Goal: Subscribe to service/newsletter

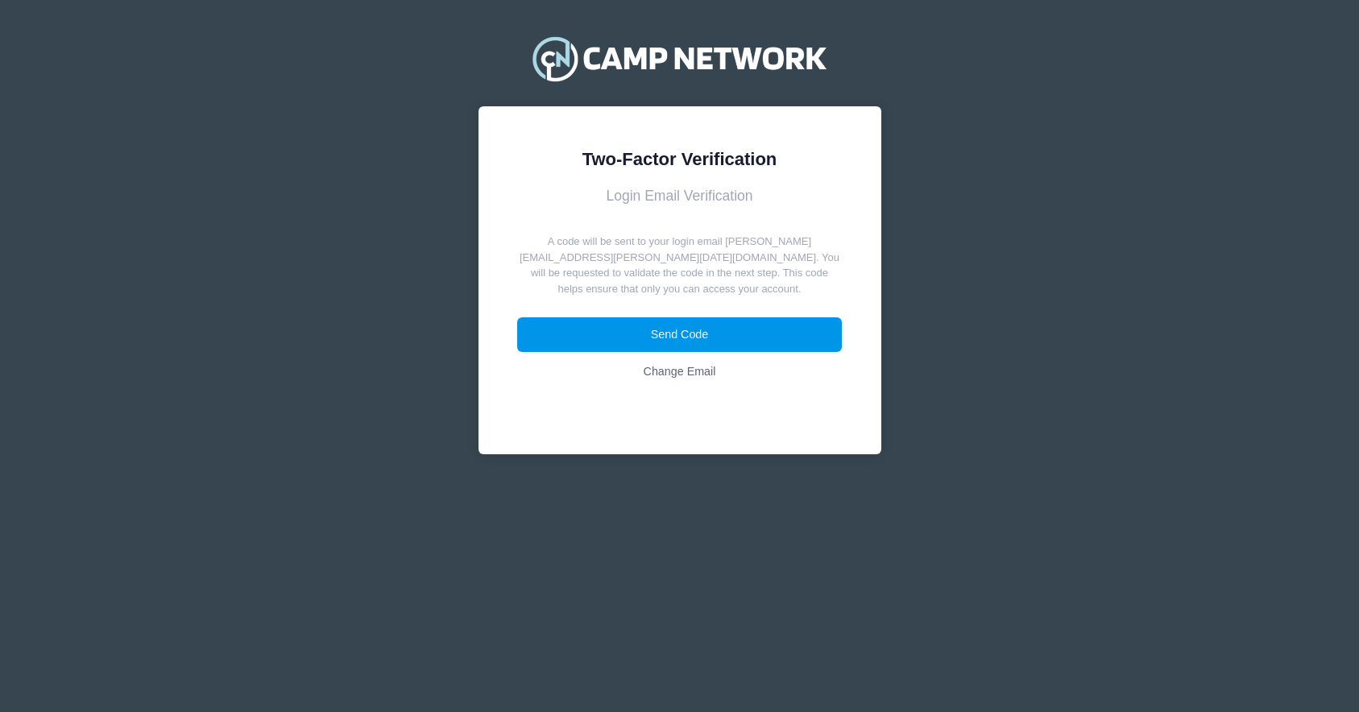
click at [750, 335] on button "Send Code" at bounding box center [679, 334] width 325 height 35
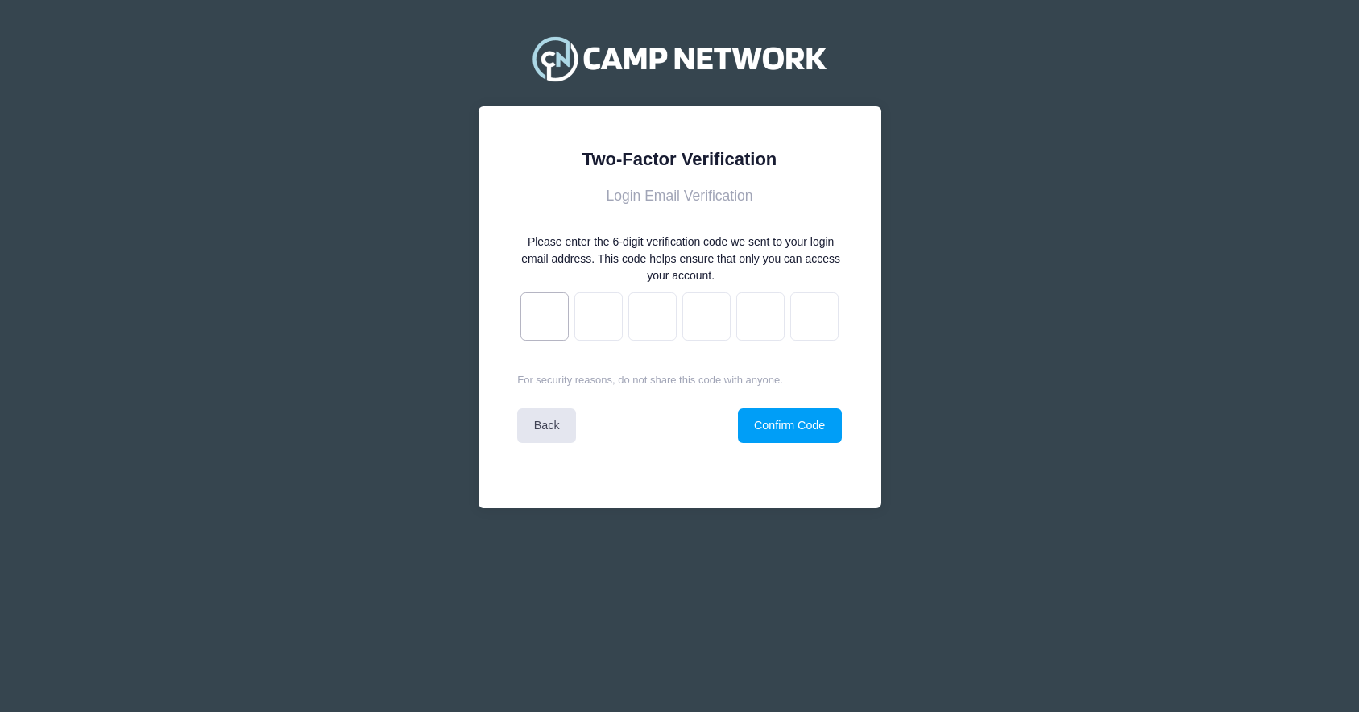
click at [545, 333] on input "text" at bounding box center [544, 316] width 48 height 48
paste input "f"
type input "f"
type input "3"
type input "7"
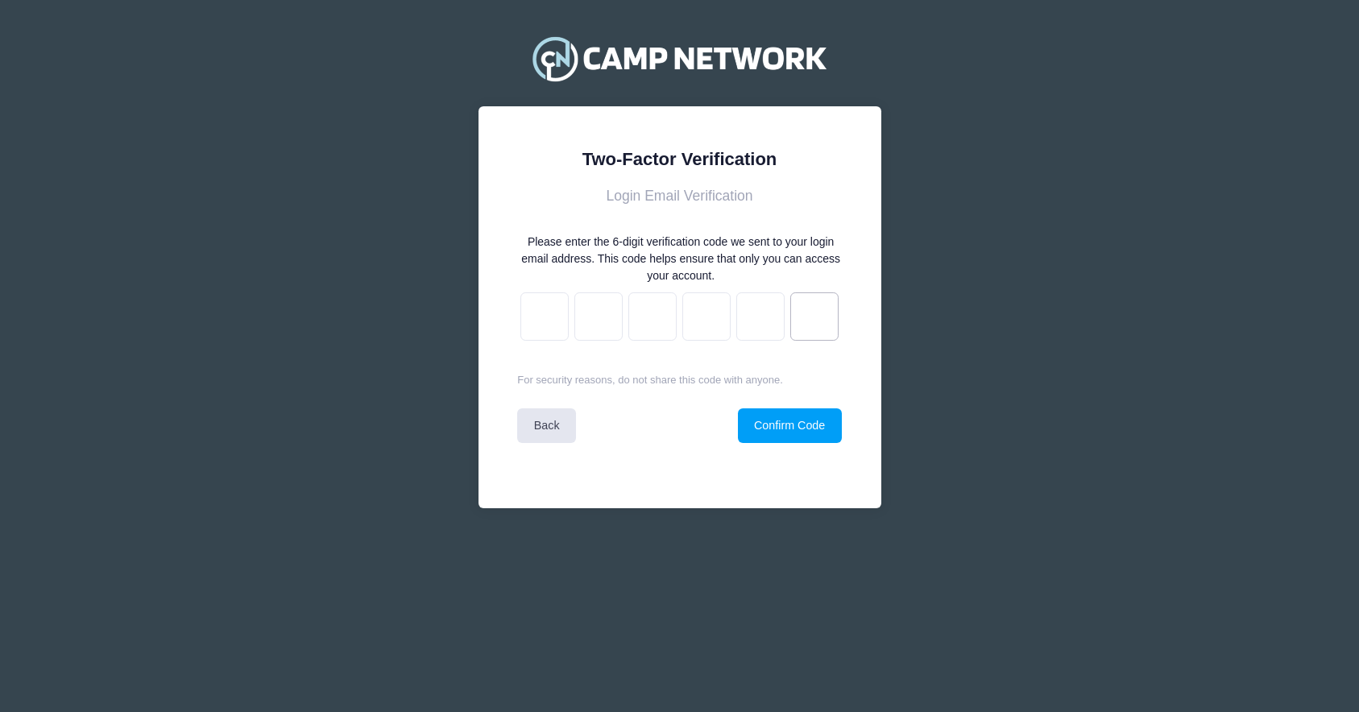
type input "b"
type input "d"
type input "f"
click at [813, 426] on button "Confirm Code" at bounding box center [790, 425] width 104 height 35
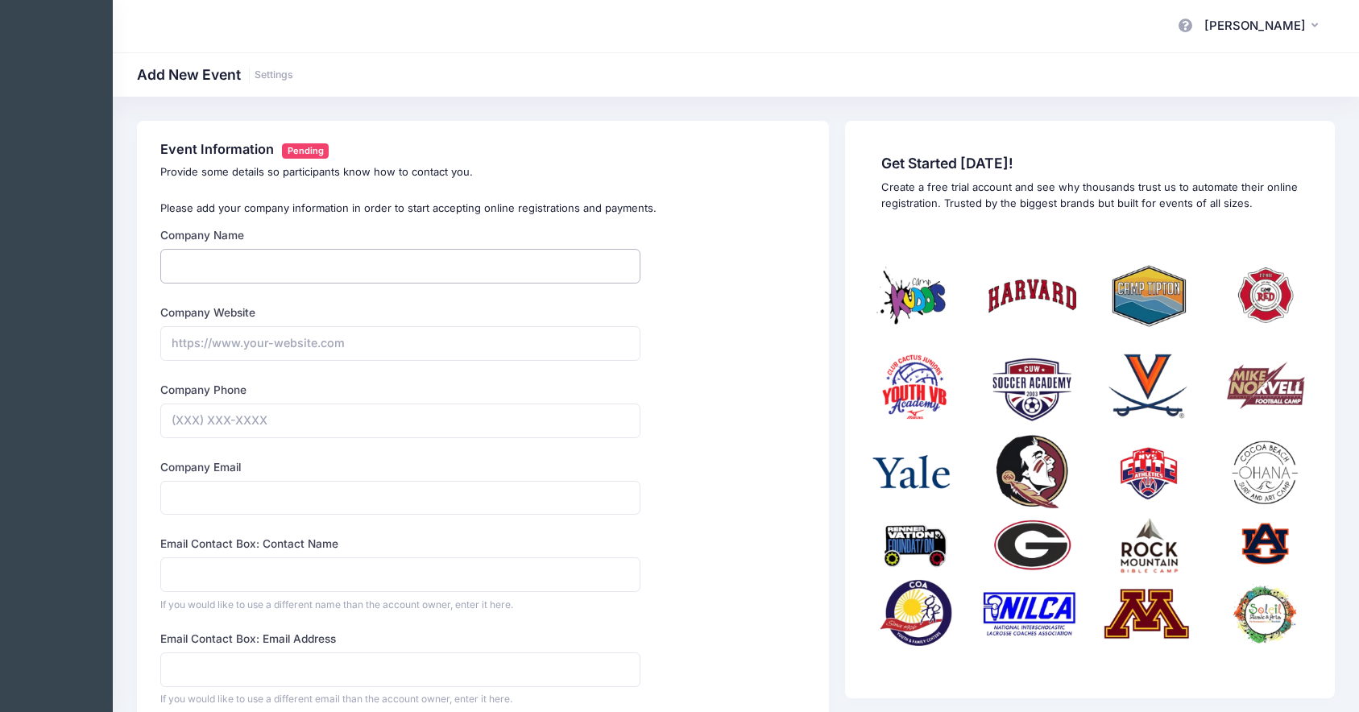
click at [235, 262] on input "Company Name" at bounding box center [400, 266] width 480 height 35
type input "Camp Andrew"
type input "https://espn.com"
click at [237, 417] on input "Company Phone" at bounding box center [400, 421] width 480 height 35
type input "(757) 739-5269"
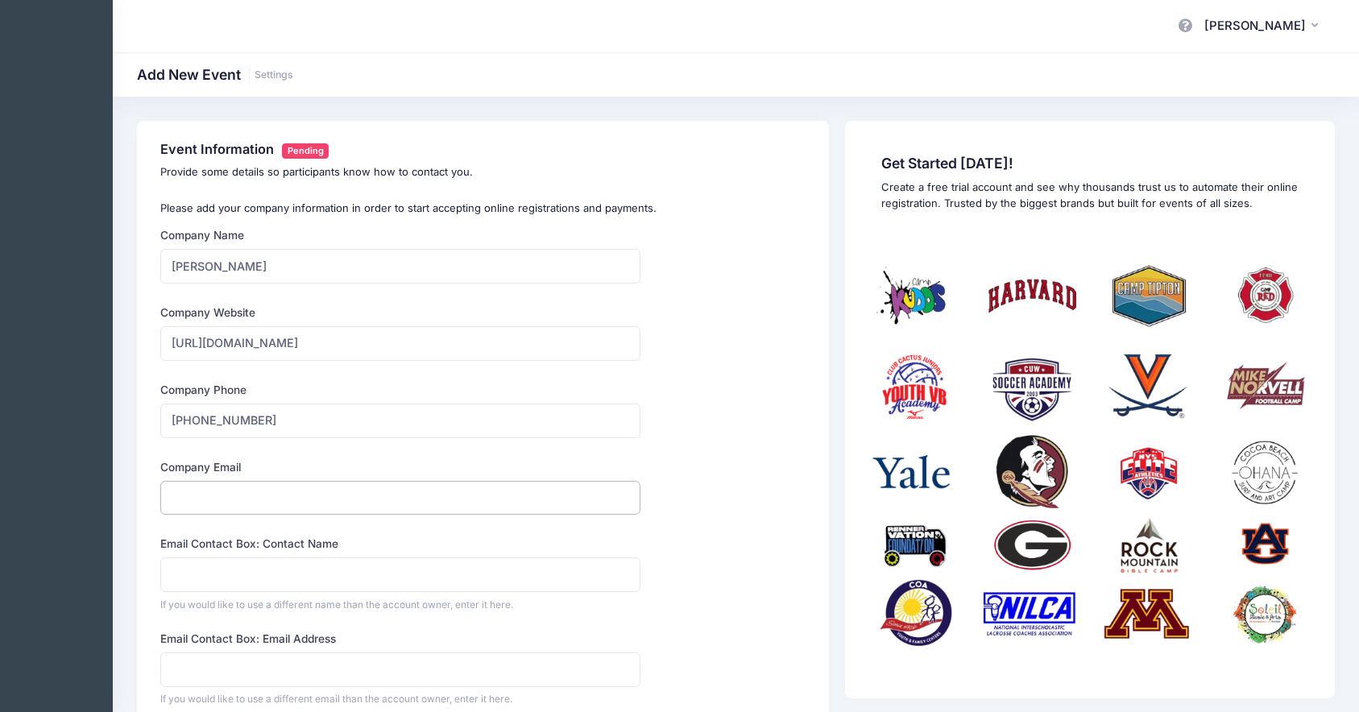
click at [215, 502] on input "Company Email" at bounding box center [400, 498] width 480 height 35
type input "andrew.downing@campnetwork.com"
type input "Andrew Downing"
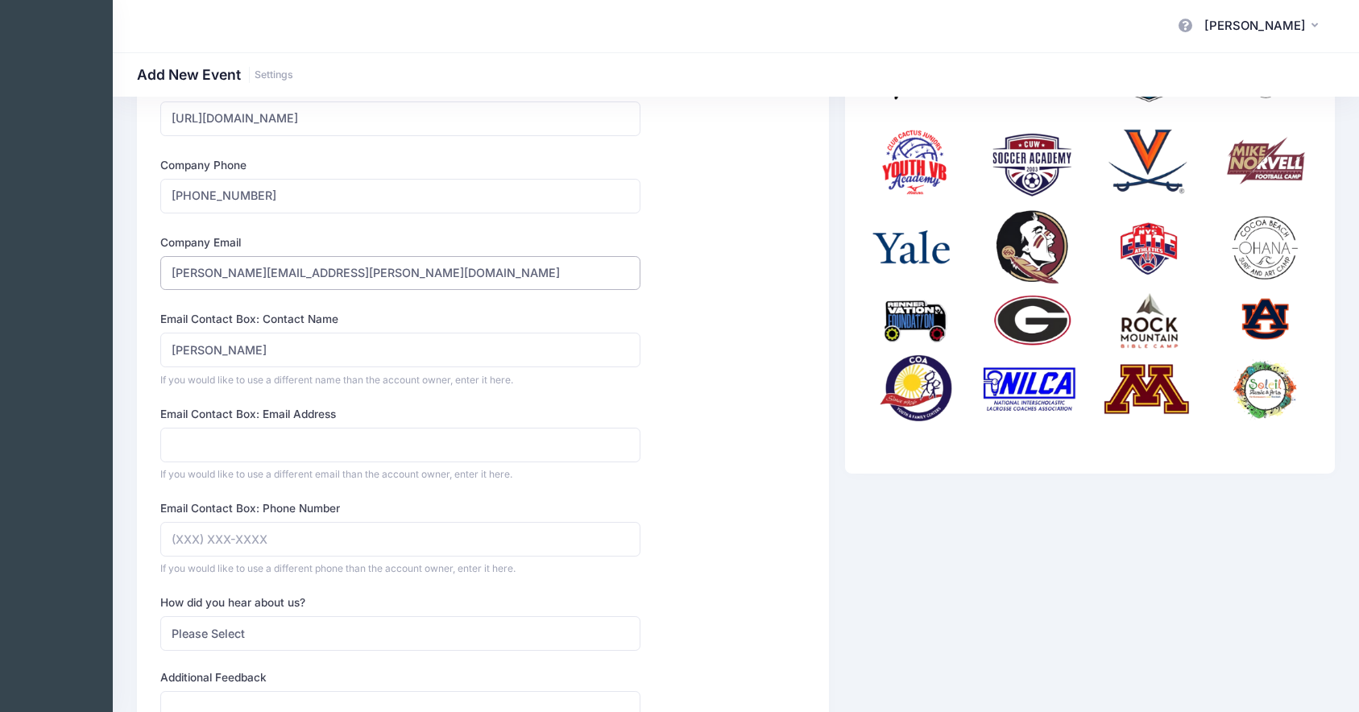
scroll to position [391, 0]
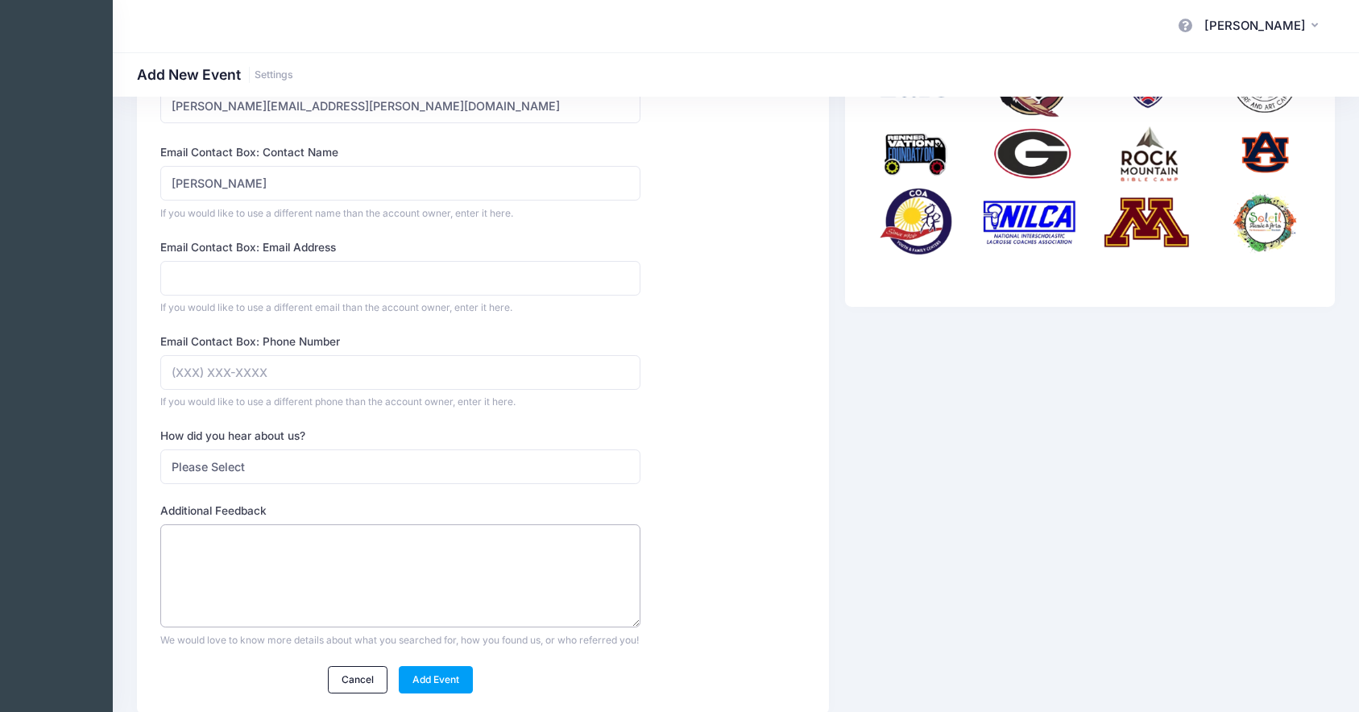
click at [399, 610] on textarea "Additional Feedback" at bounding box center [400, 576] width 480 height 104
type textarea "[PERSON_NAME]"
click at [343, 466] on select "Please Select Web Search Customer Referral Other" at bounding box center [400, 466] width 480 height 35
select select "referral"
click at [160, 449] on select "Please Select Web Search Customer Referral Other" at bounding box center [400, 466] width 480 height 35
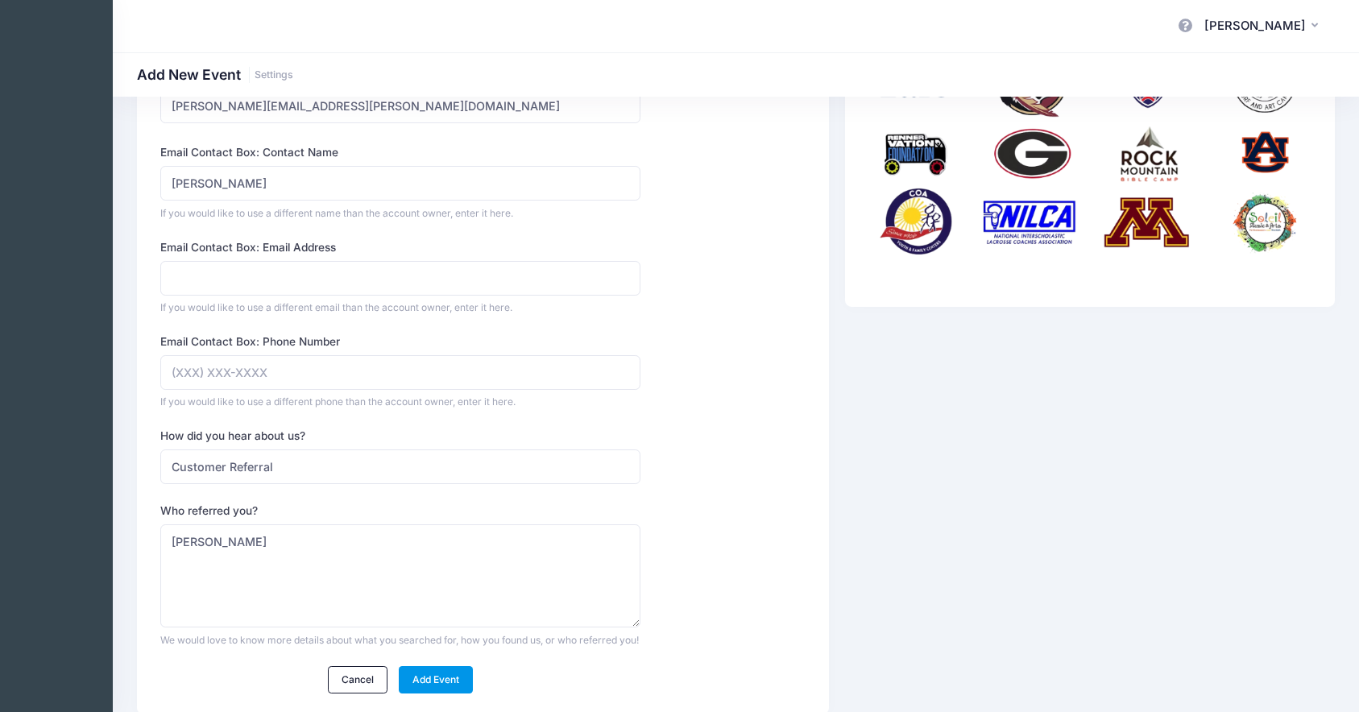
click at [433, 688] on link "Add Event" at bounding box center [436, 679] width 75 height 27
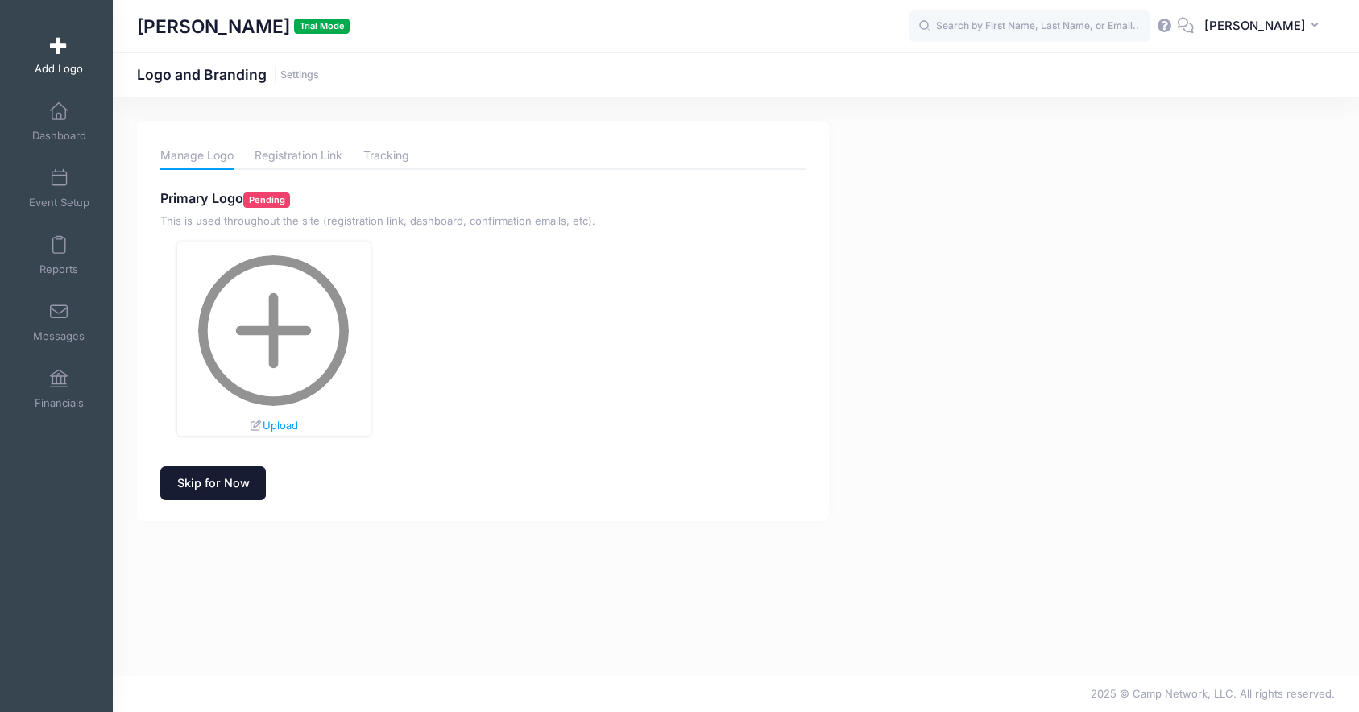
click at [221, 491] on link "Skip for Now" at bounding box center [213, 483] width 106 height 35
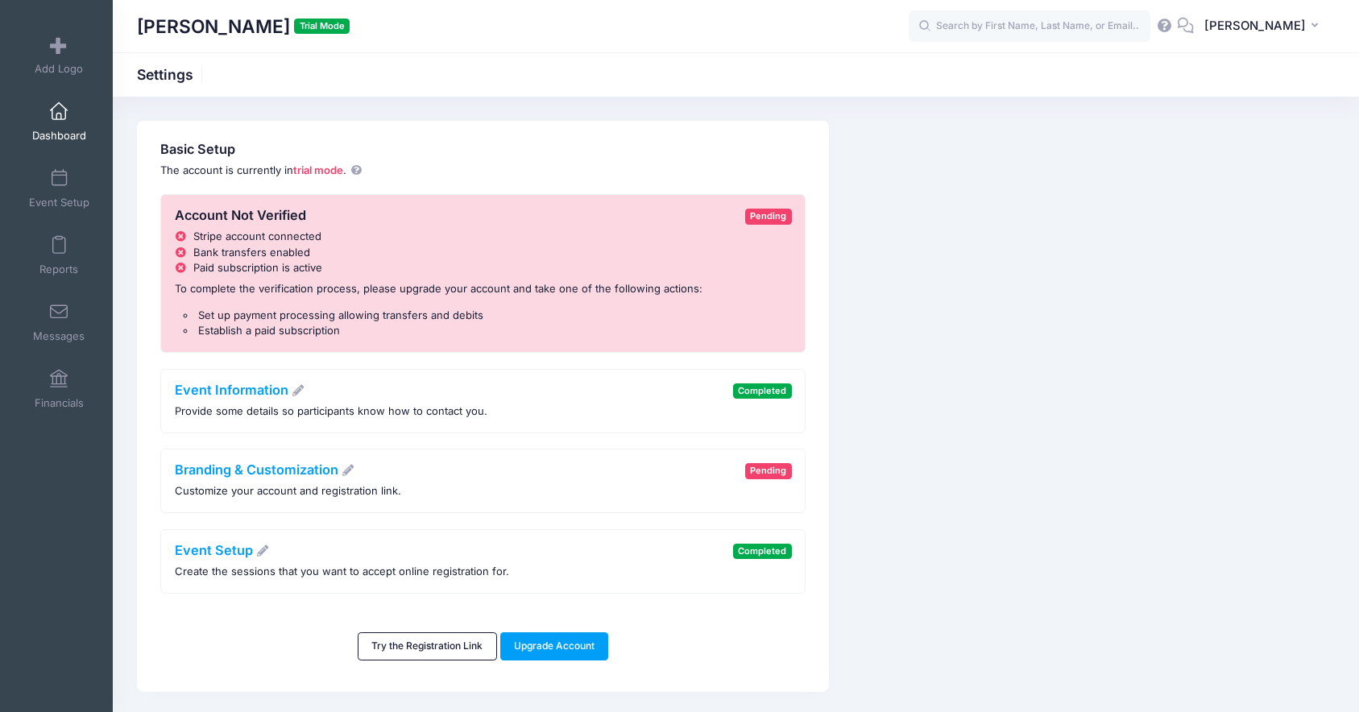
click at [54, 128] on link "Dashboard" at bounding box center [59, 121] width 77 height 56
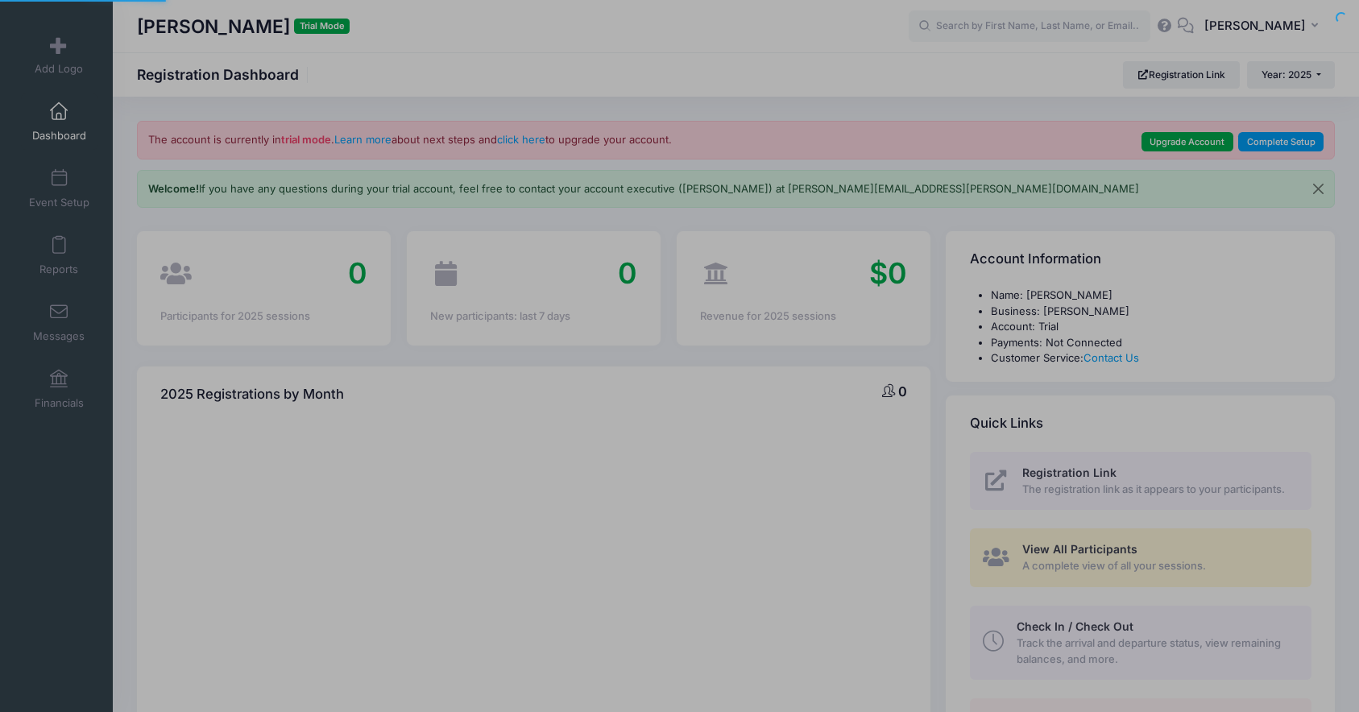
select select
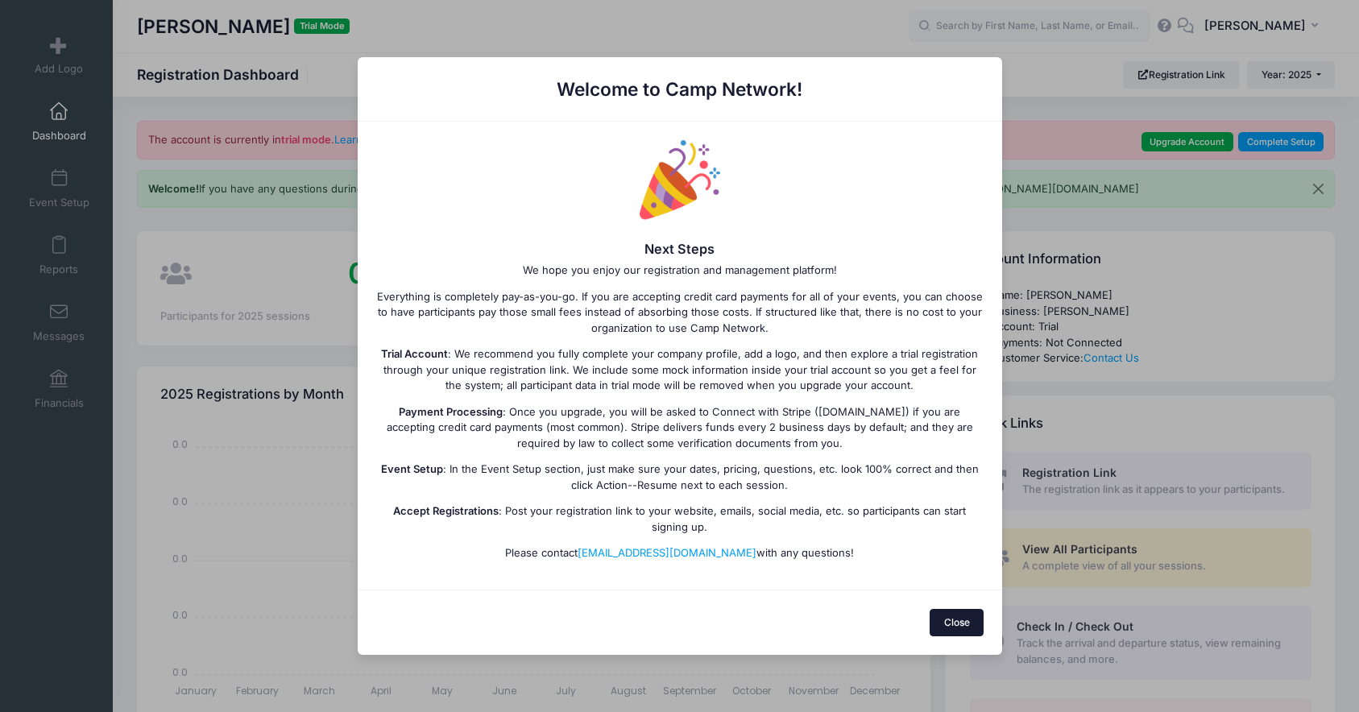
click at [961, 619] on button "Close" at bounding box center [956, 622] width 54 height 27
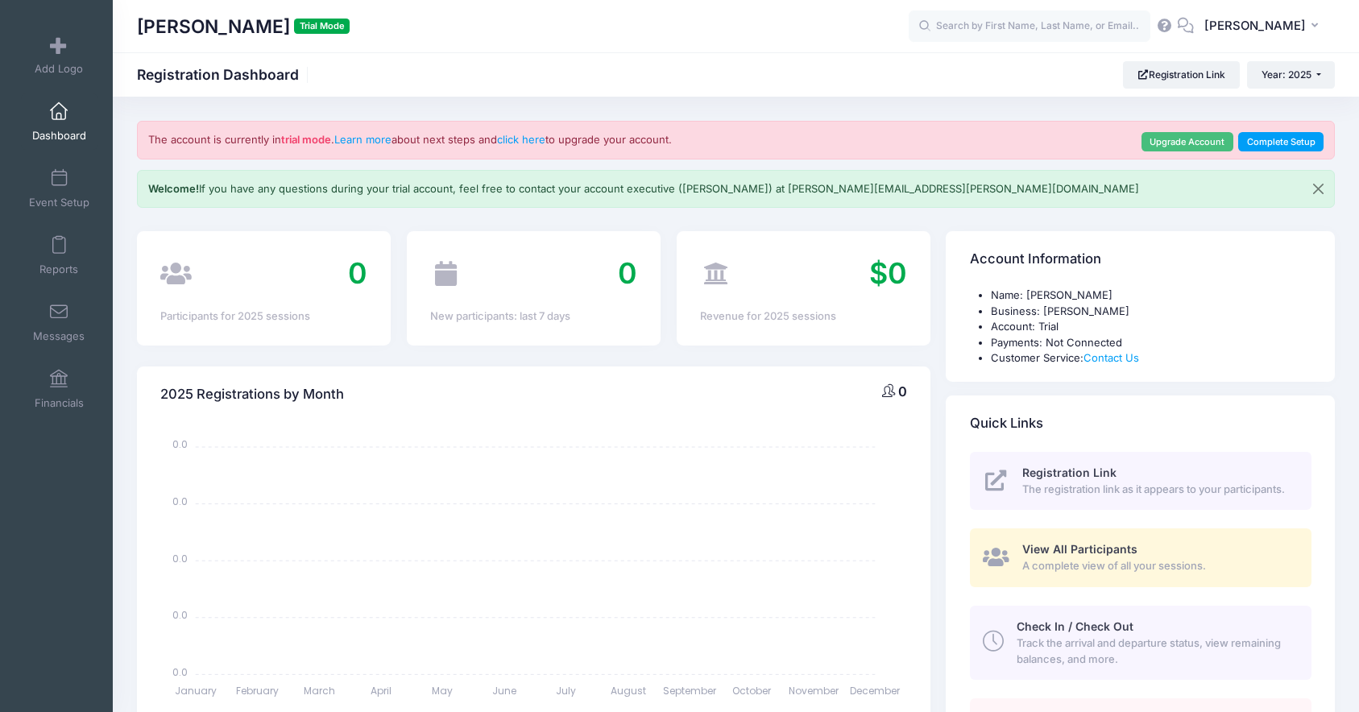
click at [1171, 140] on link "Upgrade Account" at bounding box center [1187, 141] width 92 height 19
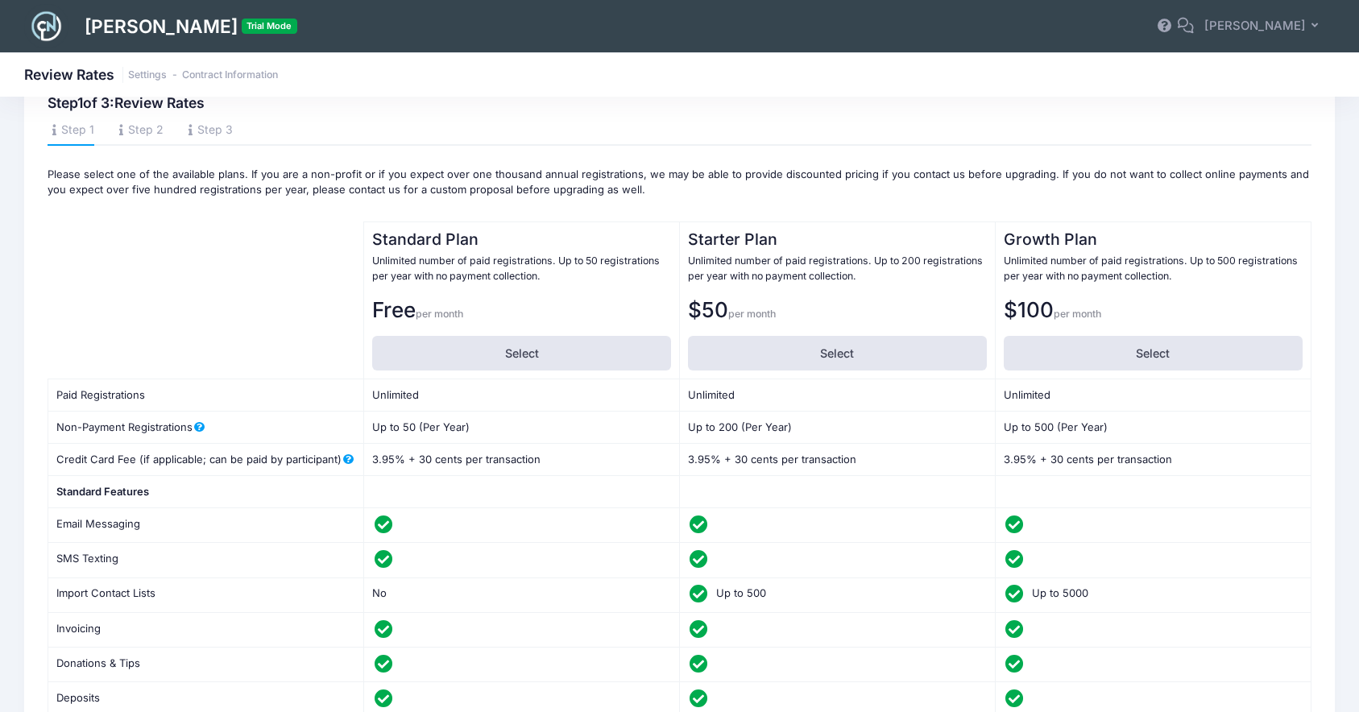
scroll to position [49, 0]
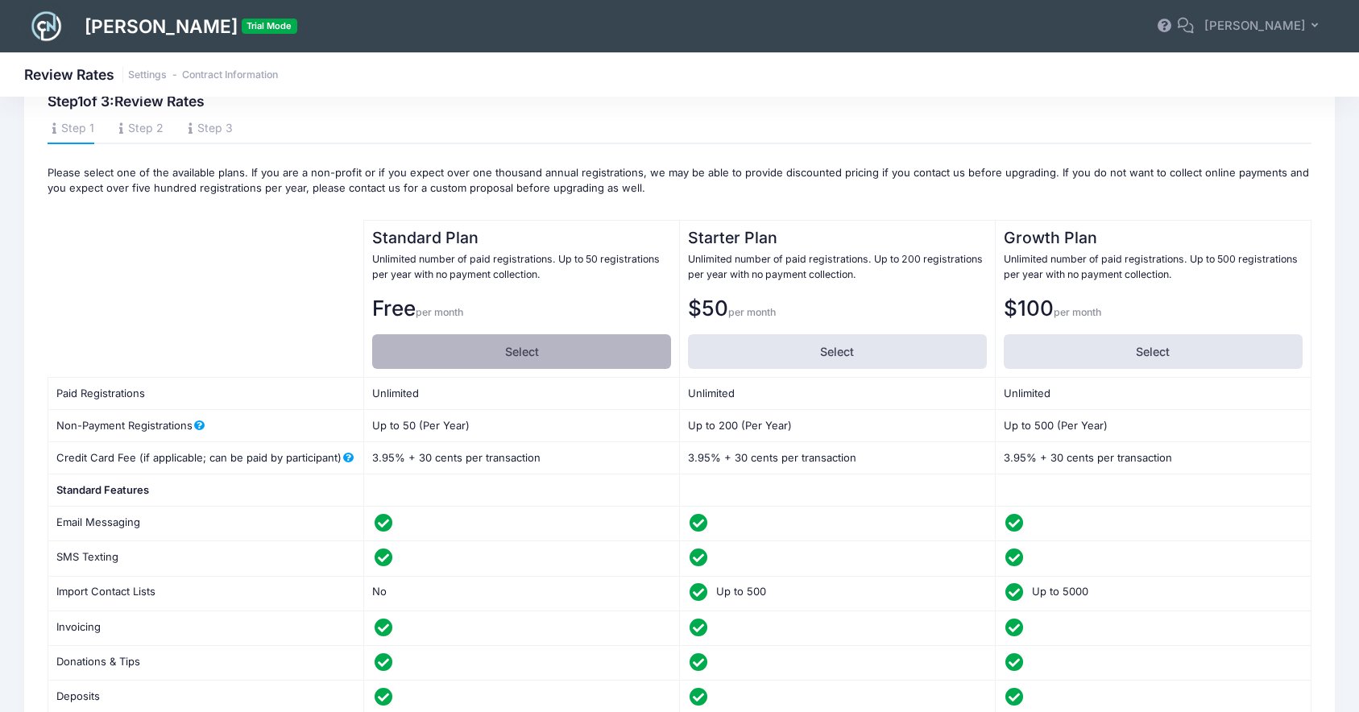
click at [558, 341] on label "Select" at bounding box center [521, 351] width 299 height 35
click at [383, 341] on input "Select" at bounding box center [377, 339] width 10 height 10
radio input "true"
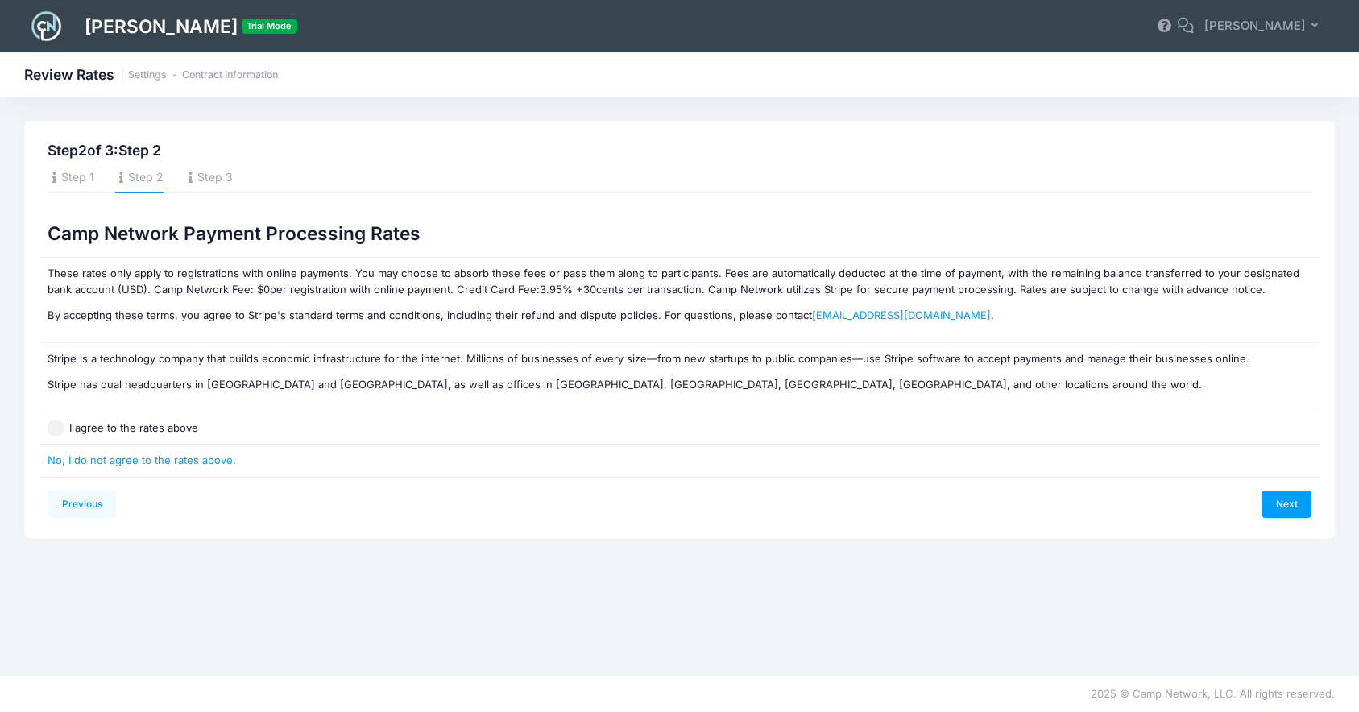
scroll to position [0, 0]
click at [74, 428] on label "I agree to the rates above" at bounding box center [133, 428] width 129 height 16
click at [64, 428] on input "I agree to the rates above" at bounding box center [56, 428] width 16 height 16
checkbox input "true"
click at [1289, 510] on link "Next" at bounding box center [1286, 503] width 50 height 27
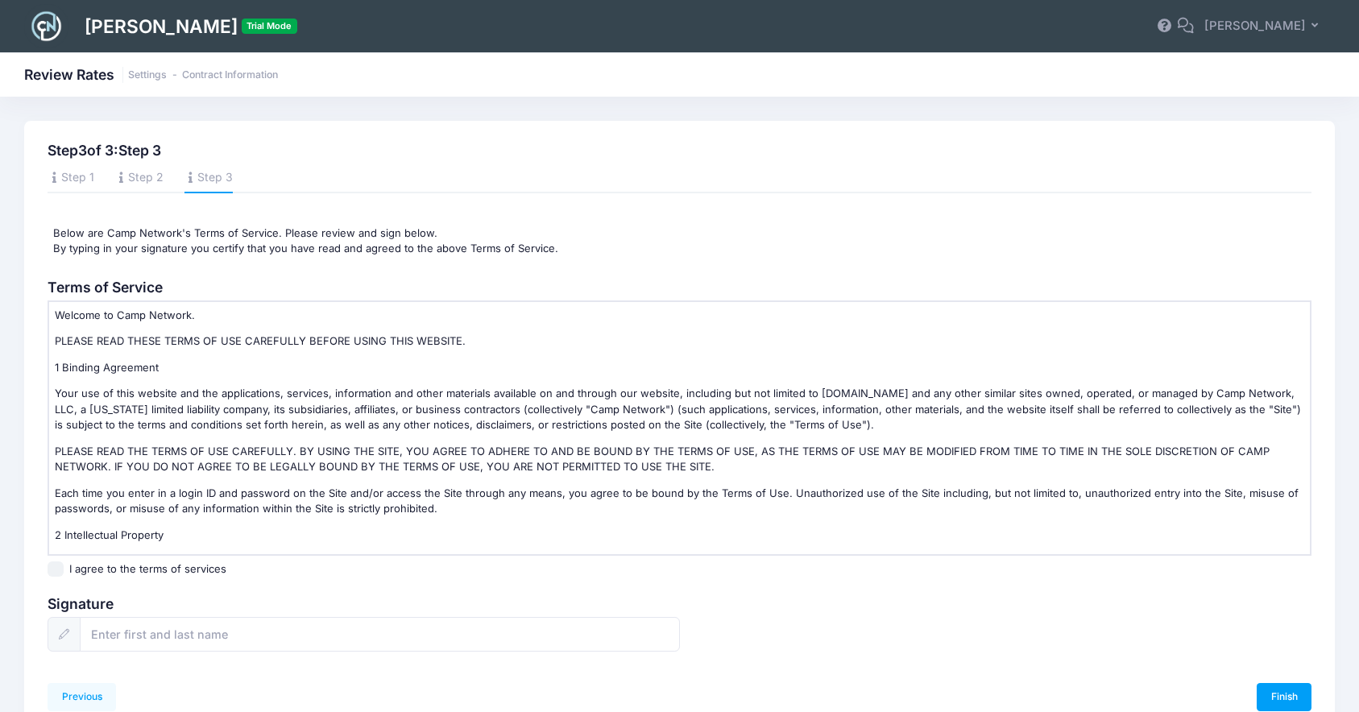
click at [83, 578] on div "Terms of Service Welcome to Camp Network. PLEASE READ THESE TERMS OF USE CAREFU…" at bounding box center [679, 475] width 1279 height 392
click at [77, 569] on label "I agree to the terms of services" at bounding box center [147, 569] width 157 height 16
click at [64, 569] on input "I agree to the terms of services" at bounding box center [56, 569] width 16 height 16
checkbox input "true"
click at [133, 627] on input "text" at bounding box center [379, 634] width 599 height 35
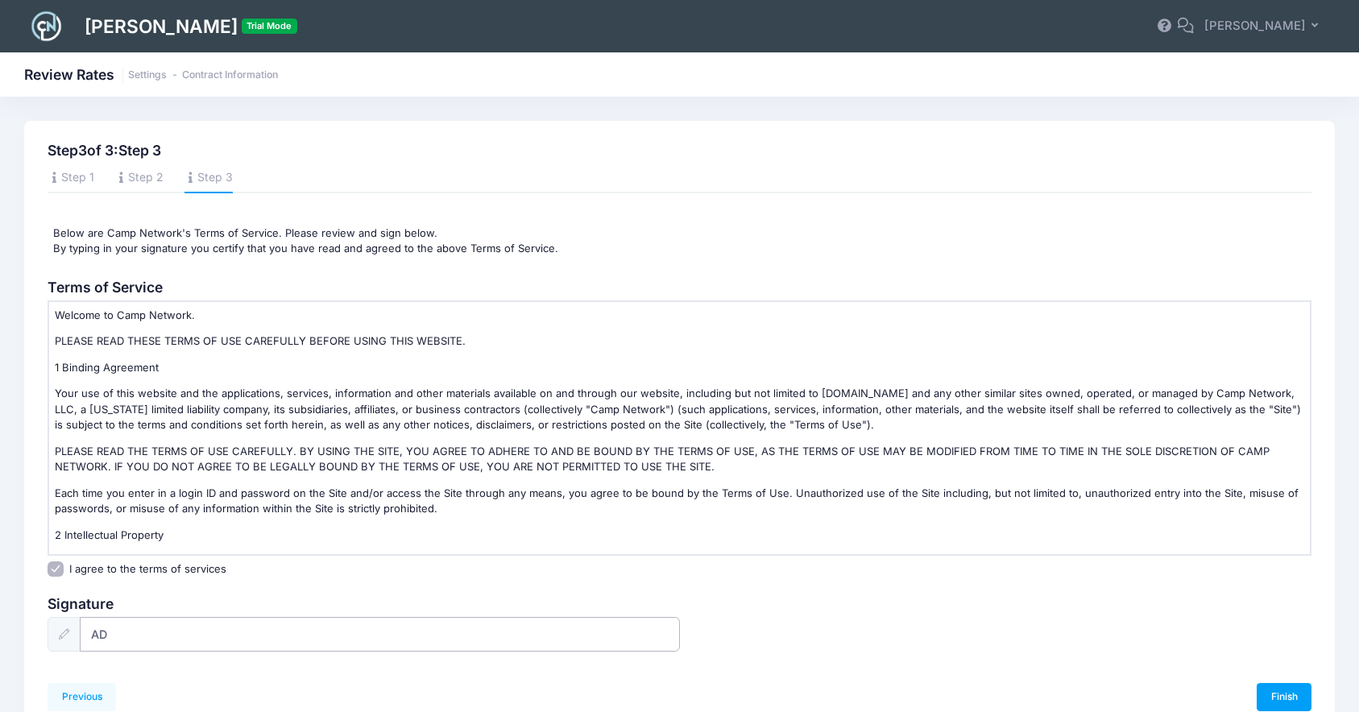
type input "AD"
click at [1074, 586] on div "Terms of Service Welcome to Camp Network. PLEASE READ THESE TERMS OF USE CAREFU…" at bounding box center [679, 475] width 1279 height 392
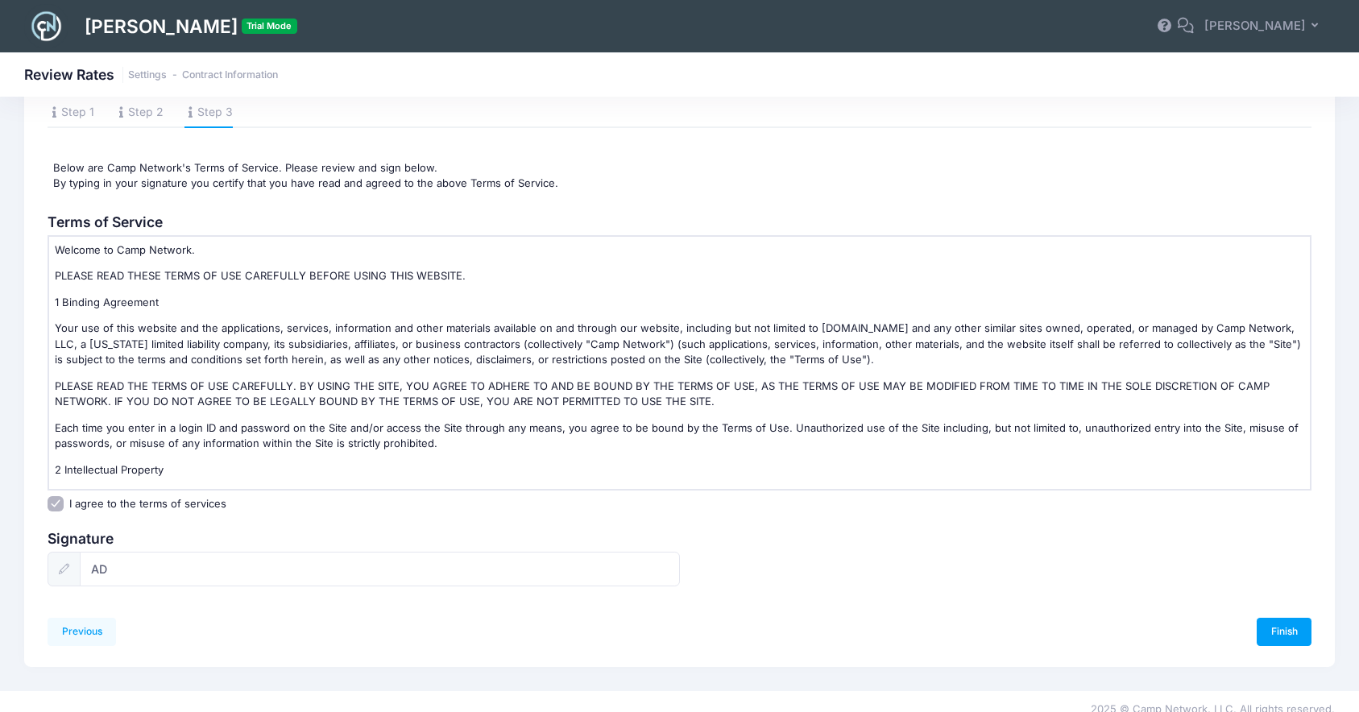
scroll to position [81, 0]
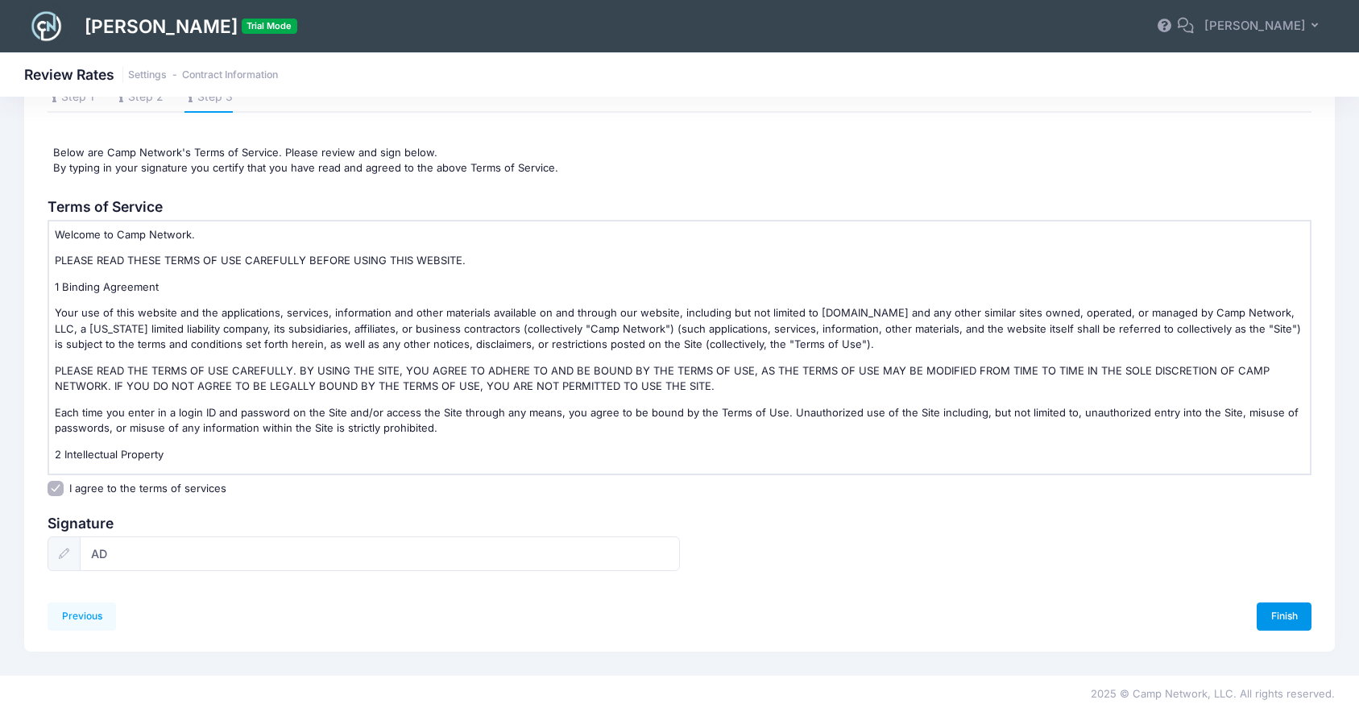
click at [1293, 611] on link "Finish" at bounding box center [1283, 615] width 55 height 27
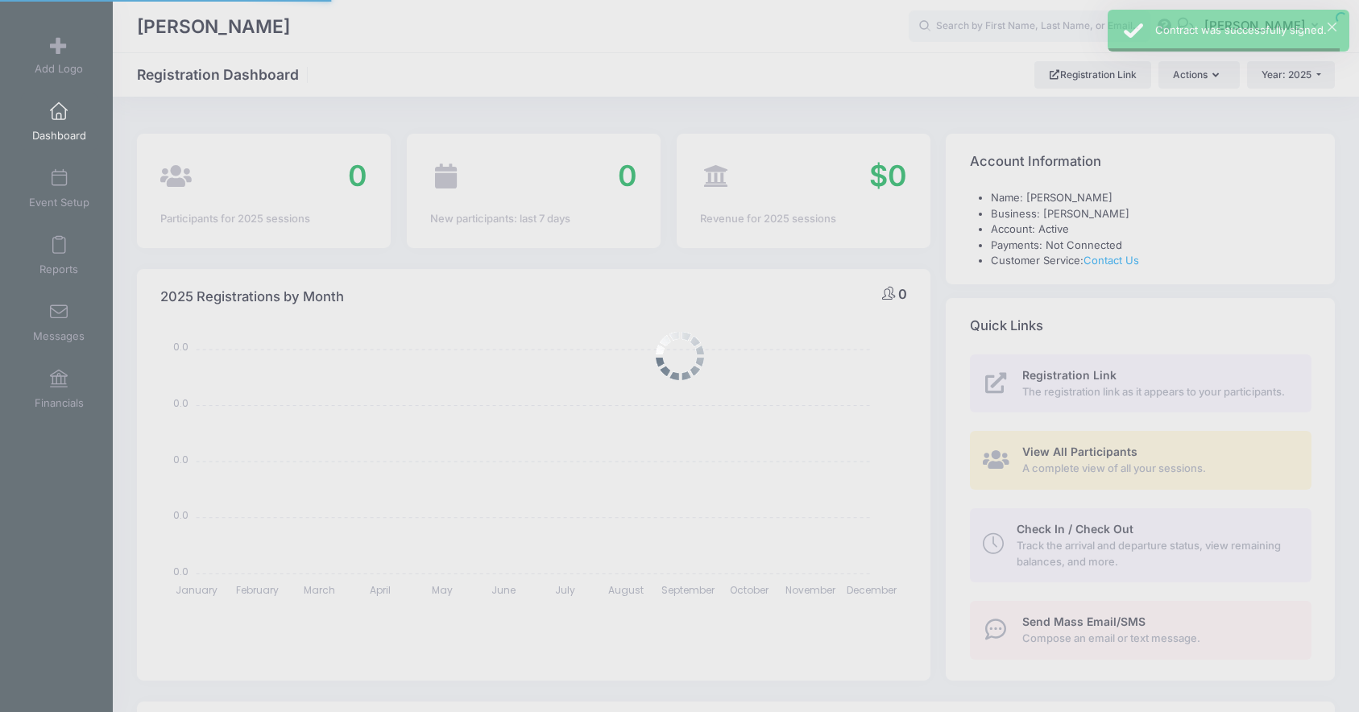
select select
click at [1016, 201] on body "Processing Request Please wait... Processing Request Please wait... Processing …" at bounding box center [679, 356] width 1359 height 712
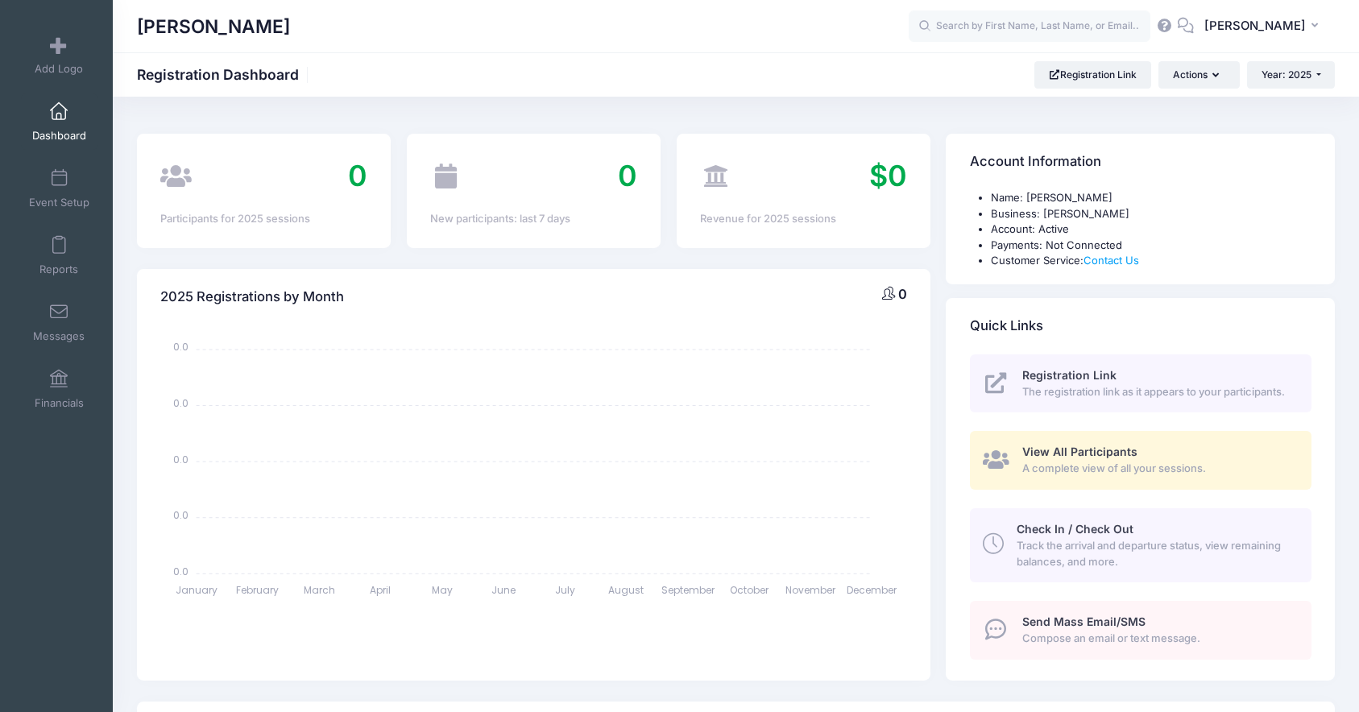
click at [561, 139] on div "0 New participants: last 7 days" at bounding box center [534, 191] width 254 height 114
click at [468, 46] on div "[PERSON_NAME]" at bounding box center [736, 26] width 1246 height 52
click at [471, 49] on div "[PERSON_NAME]" at bounding box center [736, 26] width 1246 height 52
click at [822, 113] on div "Camp Andrew Registration Dashboard Registration Link Actions Year: 2025 Year: 2…" at bounding box center [736, 608] width 1246 height 1022
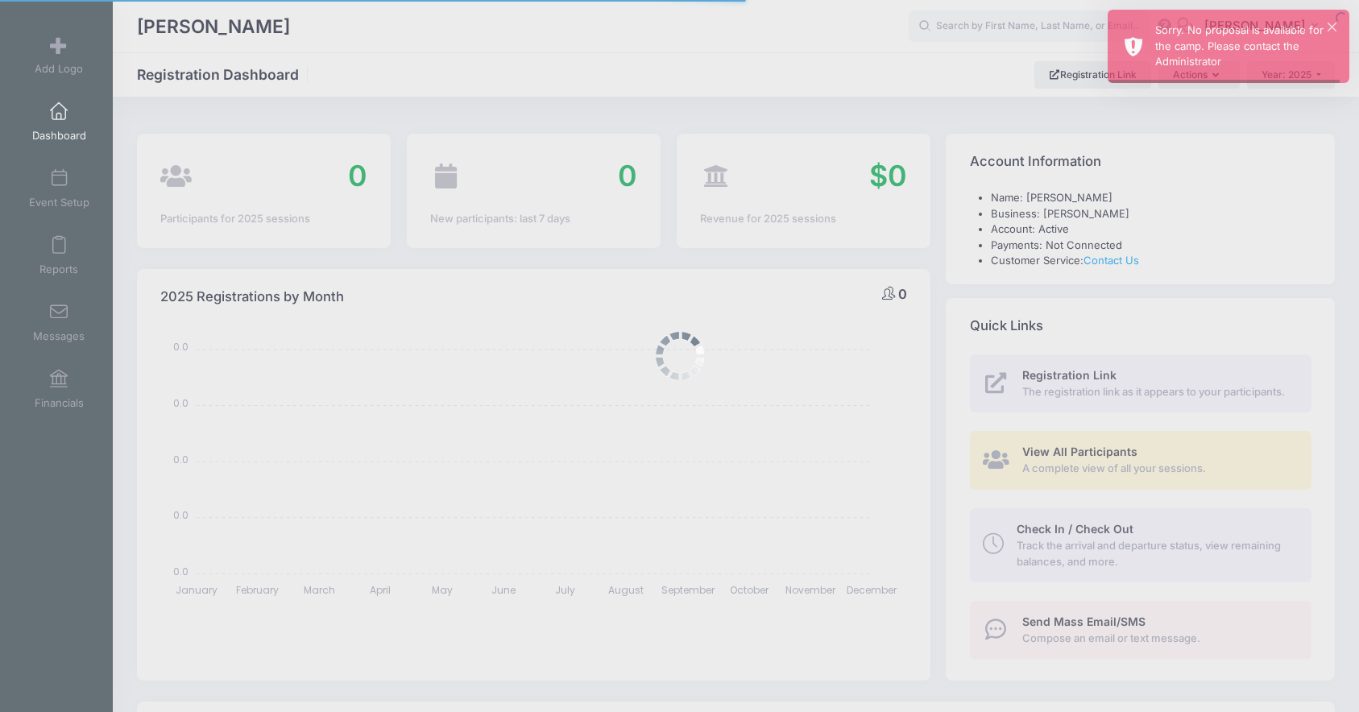
select select
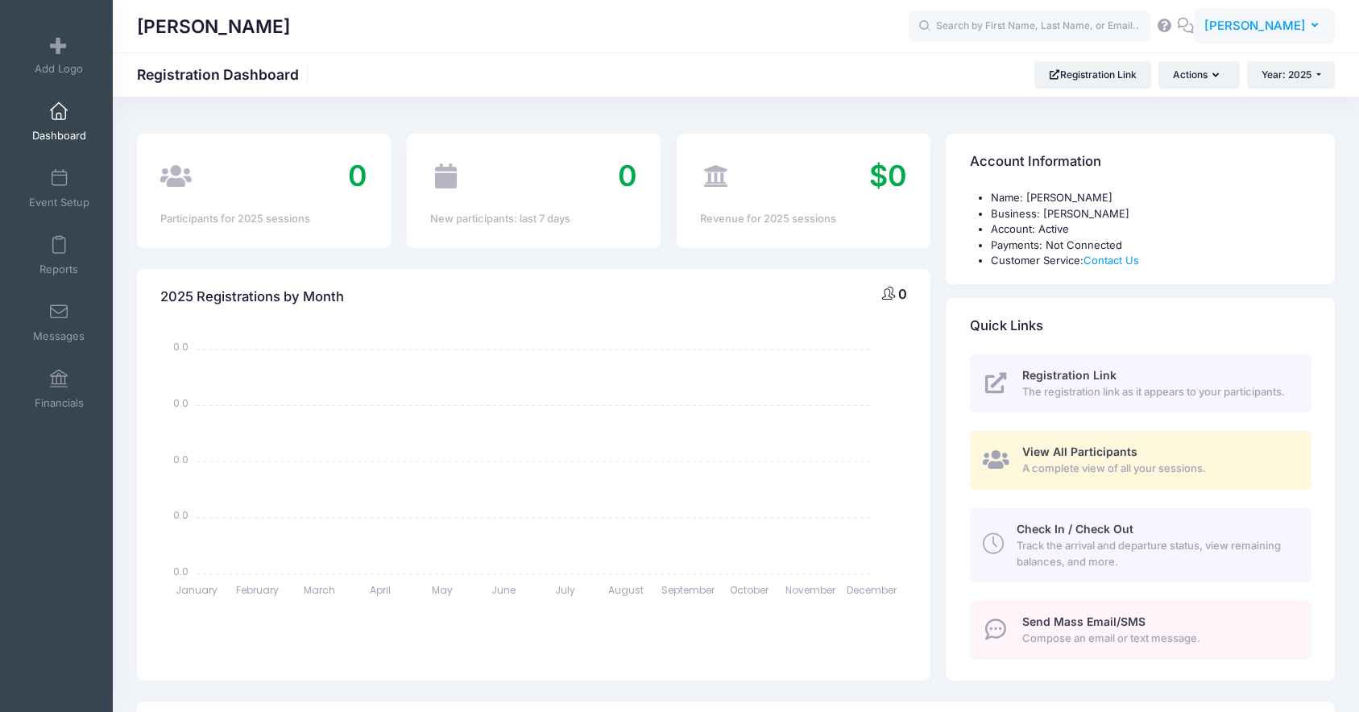
click at [1289, 17] on span "Andrew Downing" at bounding box center [1254, 26] width 101 height 18
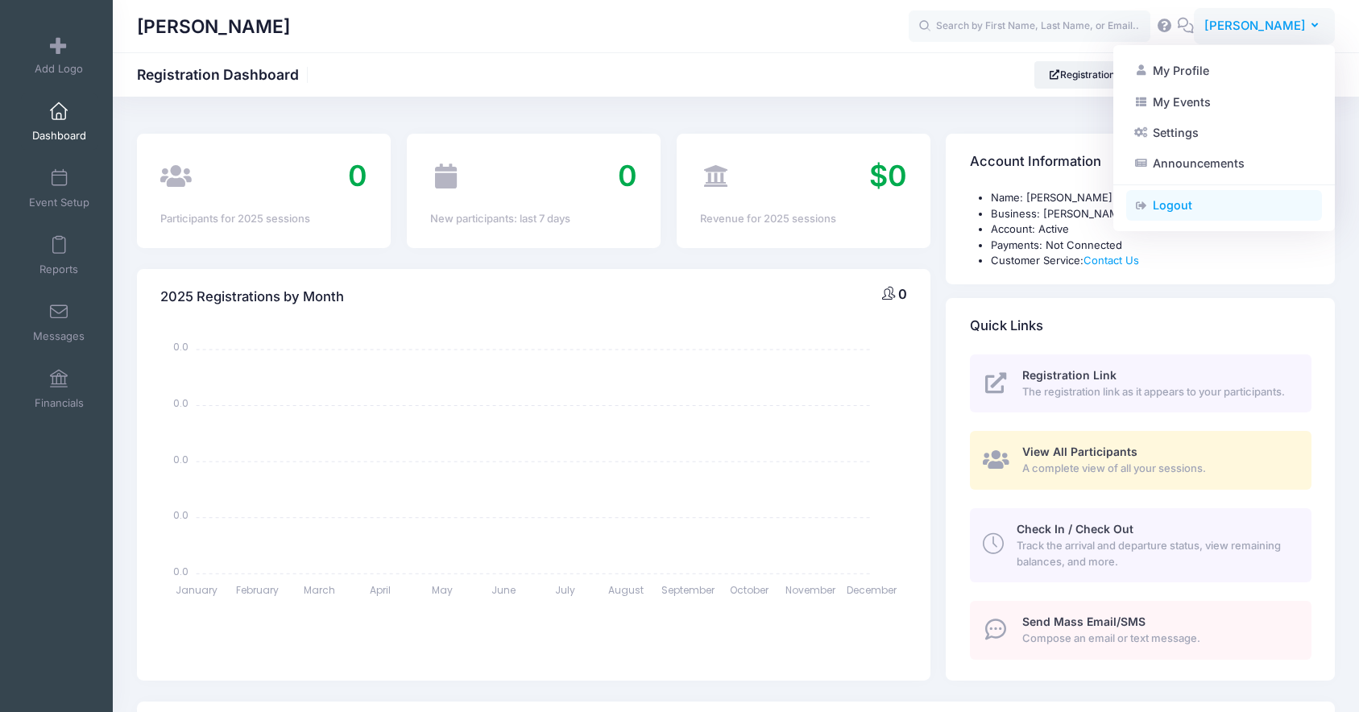
click at [1241, 199] on link "Logout" at bounding box center [1224, 205] width 196 height 31
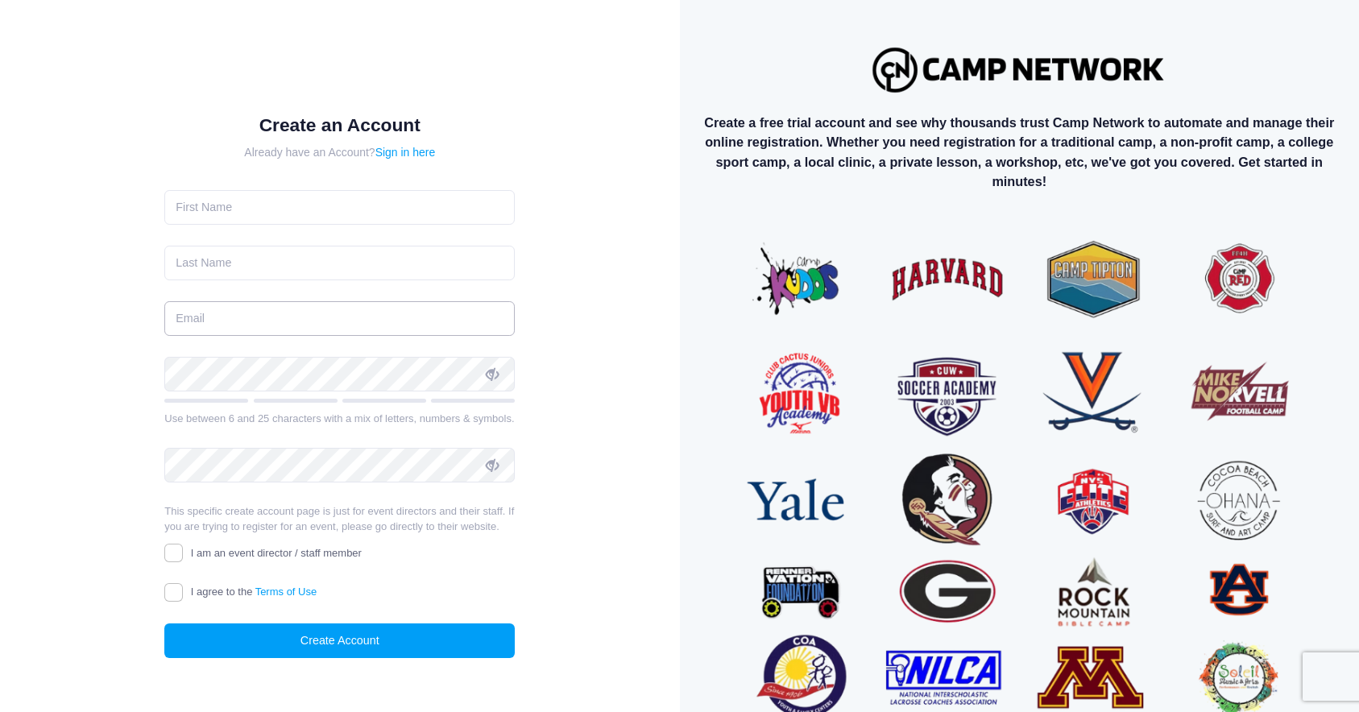
type input "[PERSON_NAME][EMAIL_ADDRESS][PERSON_NAME][DATE][DOMAIN_NAME]"
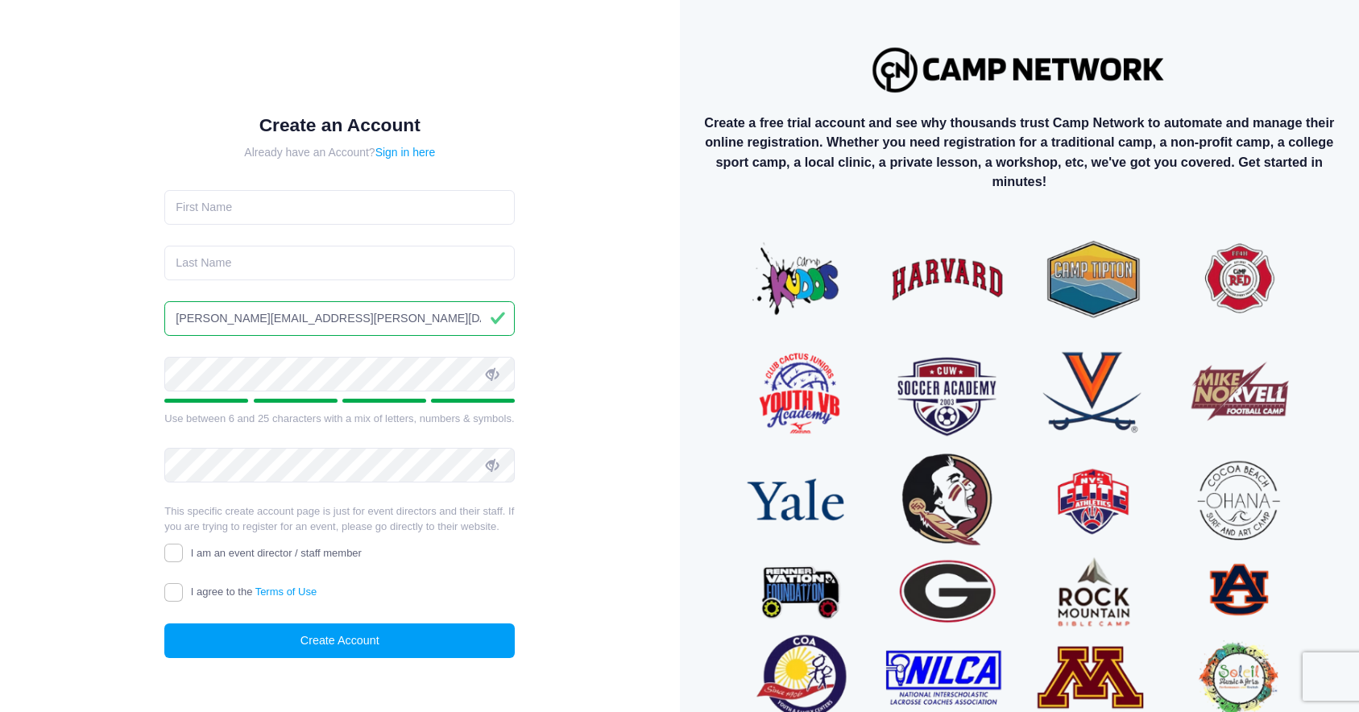
click at [662, 213] on div "Create an Account Already have an Account? Sign in here [PERSON_NAME][EMAIL_ADD…" at bounding box center [340, 393] width 680 height 786
click at [635, 101] on div "Create an Account Already have an Account? Sign in here [PERSON_NAME][EMAIL_ADD…" at bounding box center [340, 400] width 627 height 747
click at [598, 87] on div "Create an Account Already have an Account? Sign in here [PERSON_NAME][EMAIL_ADD…" at bounding box center [340, 400] width 627 height 747
click at [444, 79] on div "Create an Account Already have an Account? Sign in here [PERSON_NAME][EMAIL_ADD…" at bounding box center [340, 400] width 627 height 747
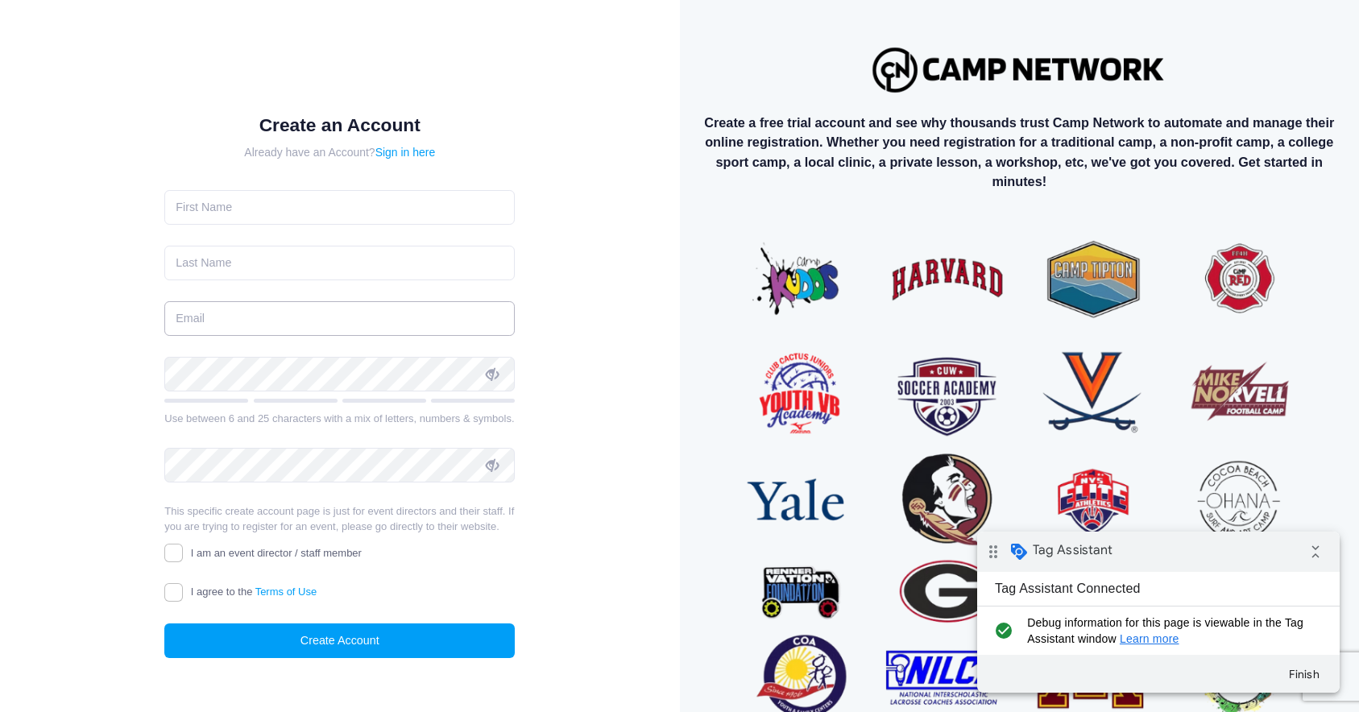
type input "[PERSON_NAME][EMAIL_ADDRESS][PERSON_NAME][DATE][DOMAIN_NAME]"
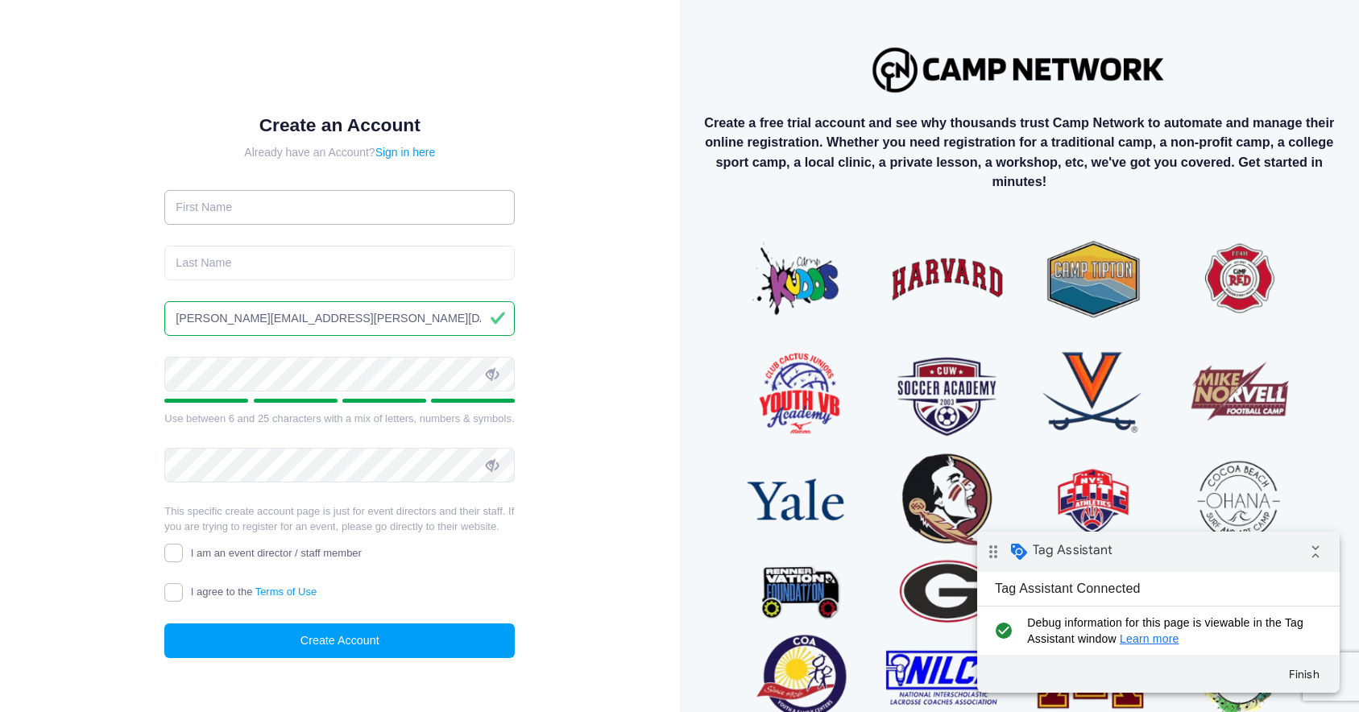
click at [297, 218] on input "text" at bounding box center [339, 207] width 350 height 35
type input "[PERSON_NAME]"
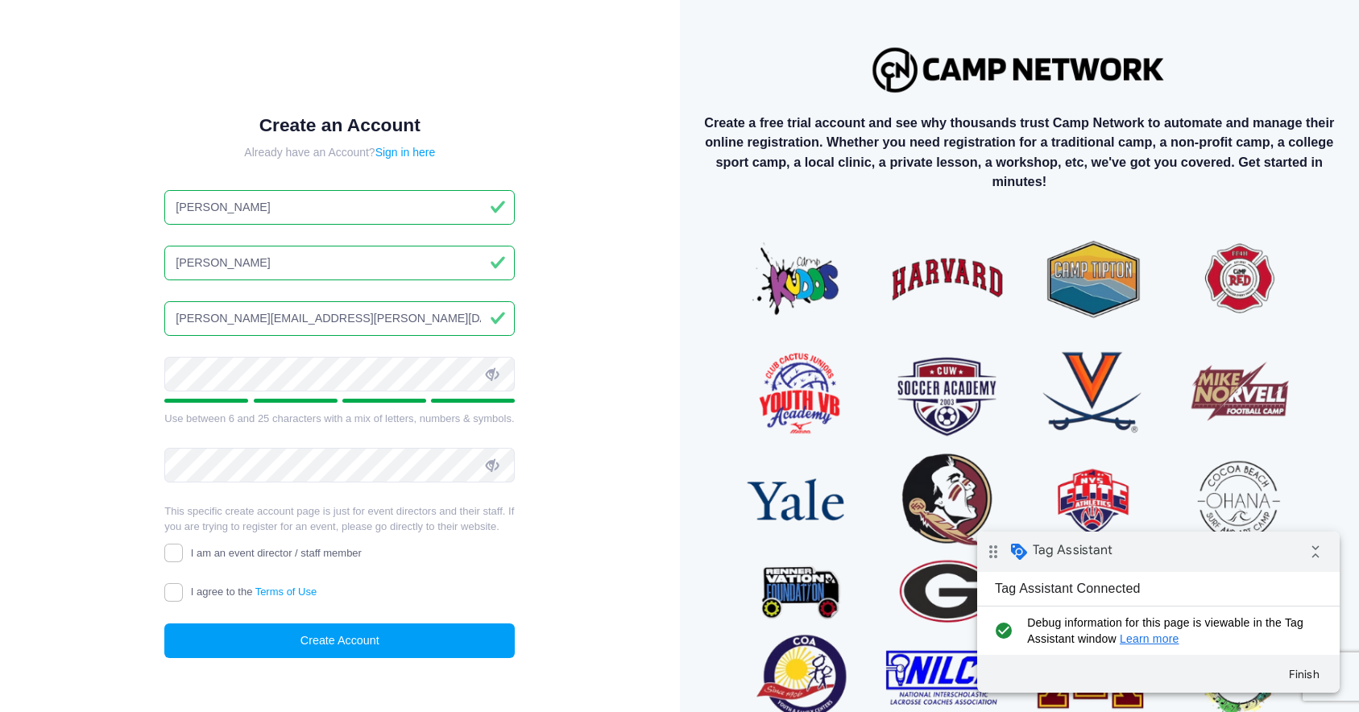
drag, startPoint x: 291, startPoint y: 318, endPoint x: 268, endPoint y: 318, distance: 22.6
click at [268, 318] on input "[PERSON_NAME][EMAIL_ADDRESS][PERSON_NAME][DATE][DOMAIN_NAME]" at bounding box center [339, 318] width 350 height 35
type input "[PERSON_NAME][EMAIL_ADDRESS][PERSON_NAME][DOMAIN_NAME]"
click at [89, 333] on div "Create an Account Already have an Account? Sign in here [PERSON_NAME] [PERSON_N…" at bounding box center [340, 400] width 627 height 747
click at [176, 556] on input "I am an event director / staff member" at bounding box center [173, 553] width 19 height 19
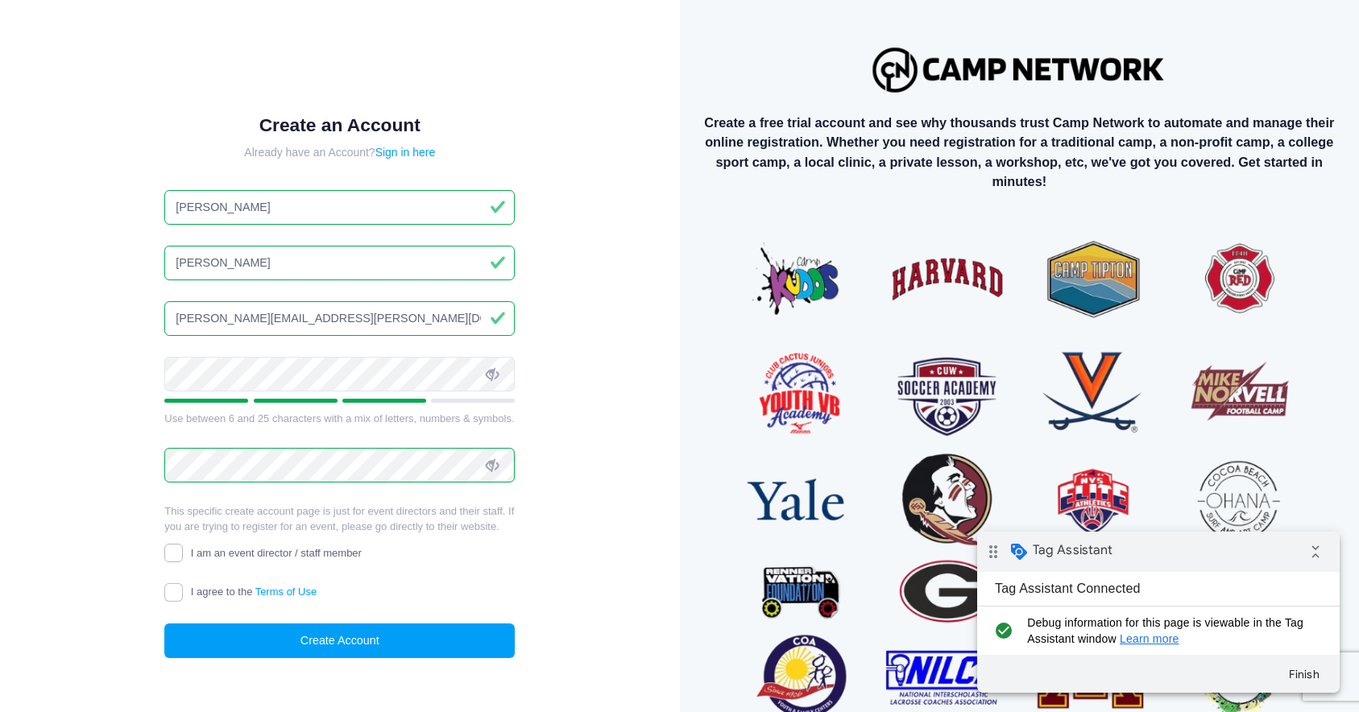
checkbox input "true"
click at [179, 598] on input "I agree to the Terms of Use" at bounding box center [173, 592] width 19 height 19
checkbox input "true"
click at [292, 632] on button "Create Account" at bounding box center [339, 640] width 350 height 35
